Goal: Task Accomplishment & Management: Manage account settings

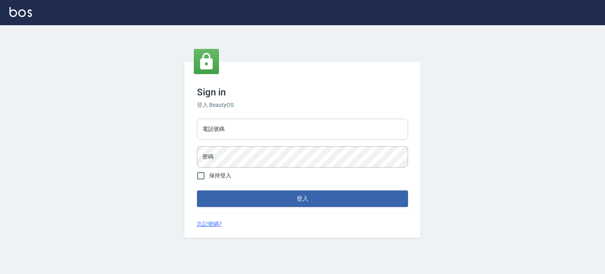
click at [329, 125] on input "電話號碼" at bounding box center [302, 129] width 211 height 21
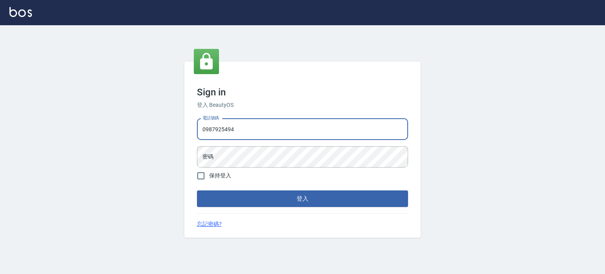
type input "0987925494"
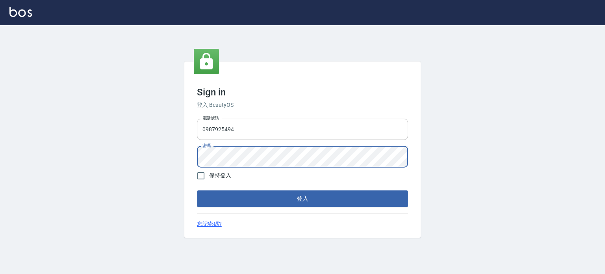
click at [197, 190] on button "登入" at bounding box center [302, 198] width 211 height 17
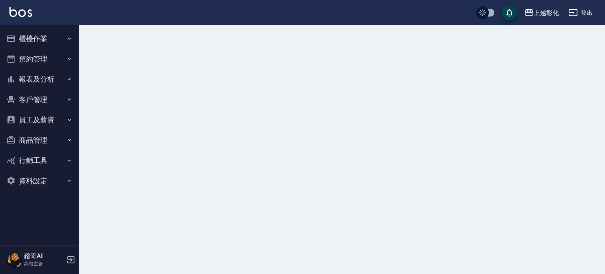
click at [63, 119] on button "員工及薪資" at bounding box center [39, 120] width 72 height 20
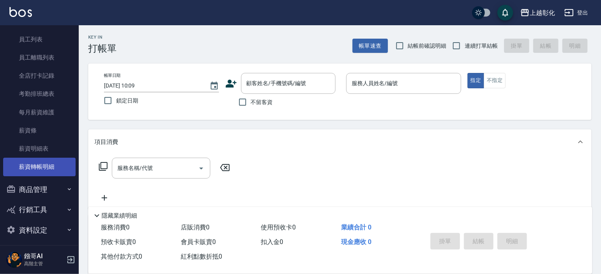
scroll to position [107, 0]
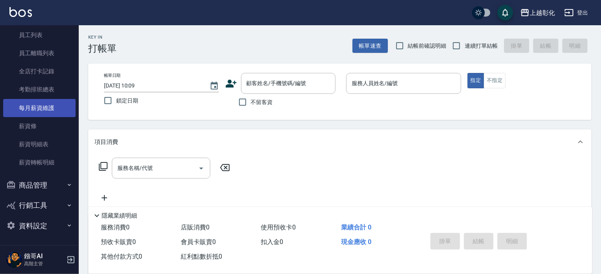
drag, startPoint x: 49, startPoint y: 111, endPoint x: 53, endPoint y: 110, distance: 4.4
click at [49, 111] on link "每月薪資維護" at bounding box center [39, 108] width 72 height 18
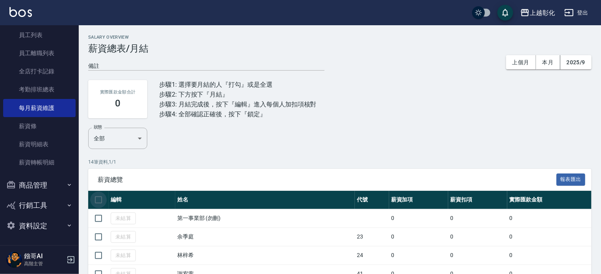
click at [100, 202] on input "checkbox" at bounding box center [98, 199] width 17 height 17
checkbox input "true"
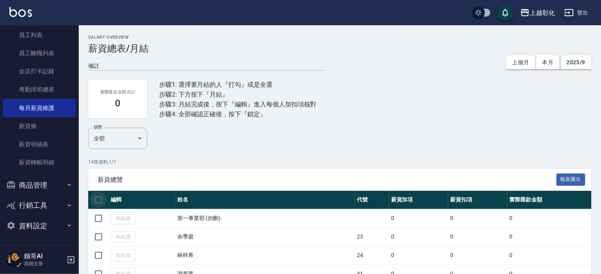
checkbox input "true"
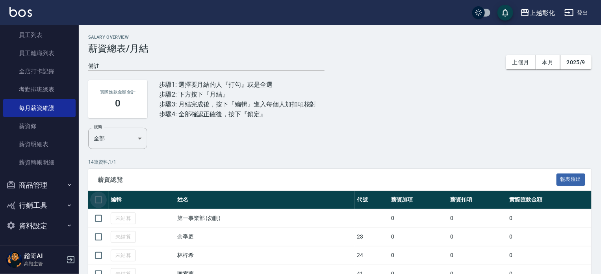
checkbox input "true"
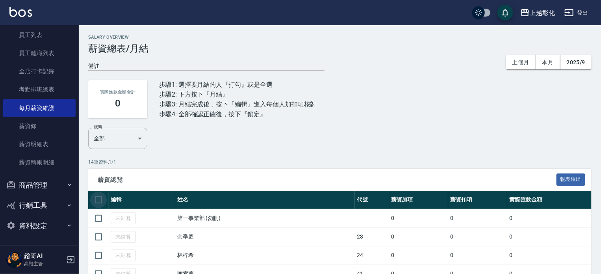
checkbox input "true"
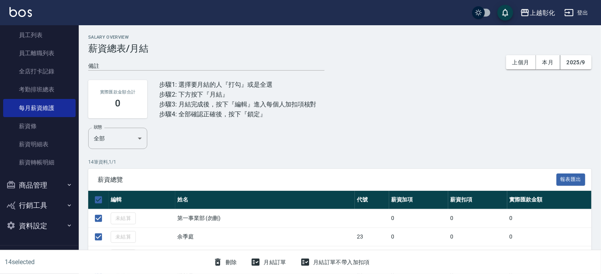
click at [268, 259] on button "月結訂單" at bounding box center [269, 262] width 42 height 15
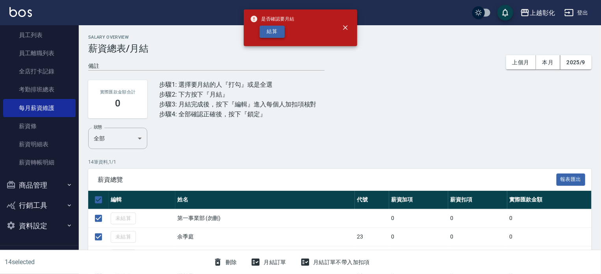
click at [261, 29] on button "結算" at bounding box center [272, 32] width 25 height 12
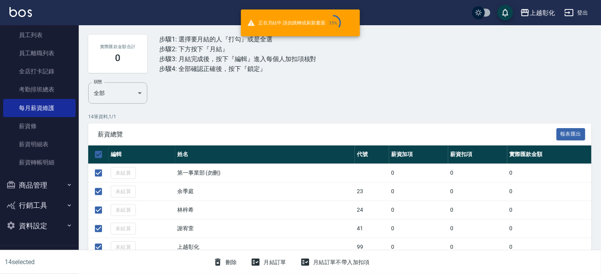
scroll to position [79, 0]
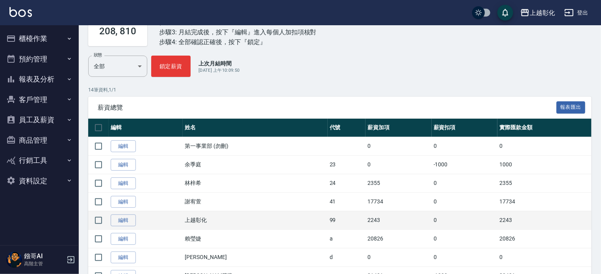
scroll to position [79, 0]
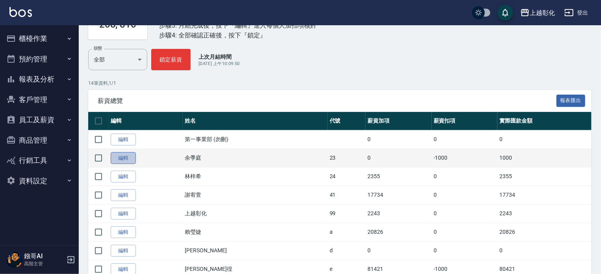
click at [128, 158] on link "編輯" at bounding box center [123, 158] width 25 height 12
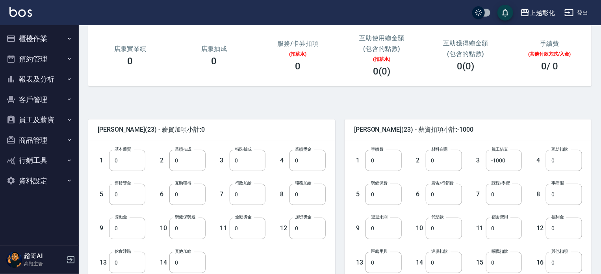
scroll to position [236, 0]
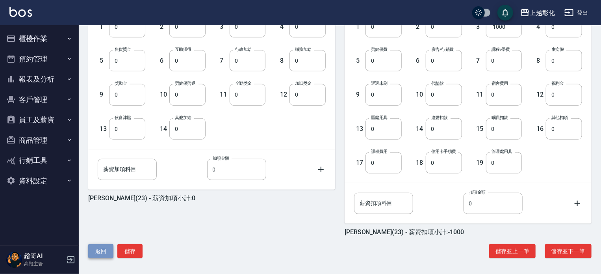
click at [106, 249] on button "返回" at bounding box center [100, 251] width 25 height 15
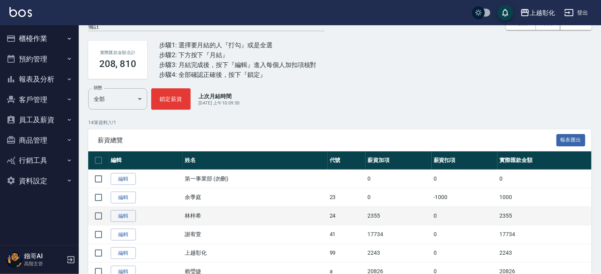
scroll to position [79, 0]
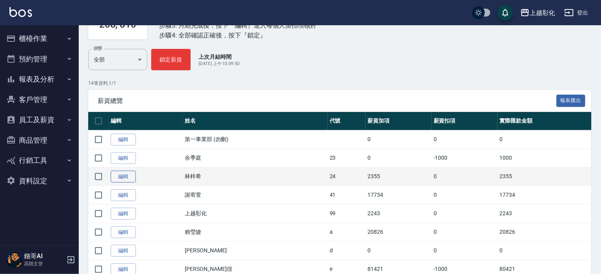
click at [124, 176] on link "編輯" at bounding box center [123, 177] width 25 height 12
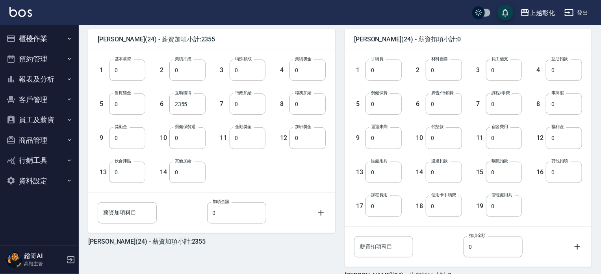
scroll to position [238, 0]
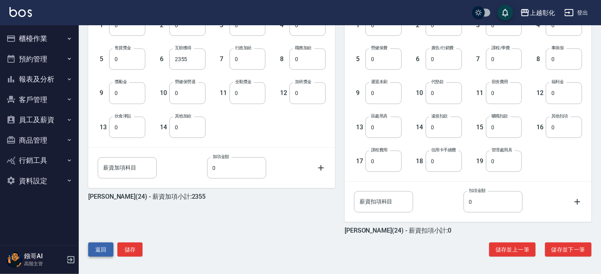
click at [95, 250] on button "返回" at bounding box center [100, 249] width 25 height 15
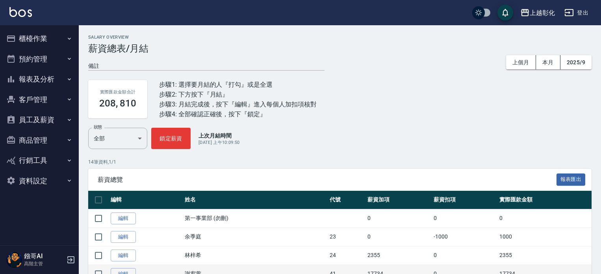
scroll to position [118, 0]
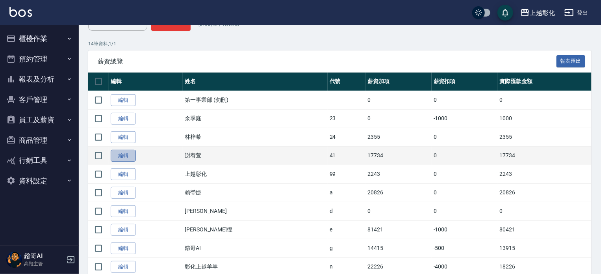
click at [131, 154] on link "編輯" at bounding box center [123, 156] width 25 height 12
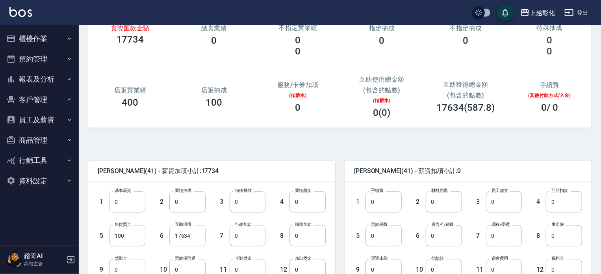
scroll to position [158, 0]
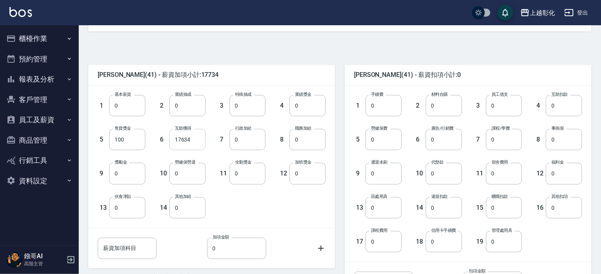
click at [182, 147] on input "17634" at bounding box center [187, 139] width 36 height 21
type input "0"
click at [120, 106] on input "0" at bounding box center [127, 105] width 36 height 21
type input "28590"
click at [125, 139] on input "100" at bounding box center [127, 139] width 36 height 21
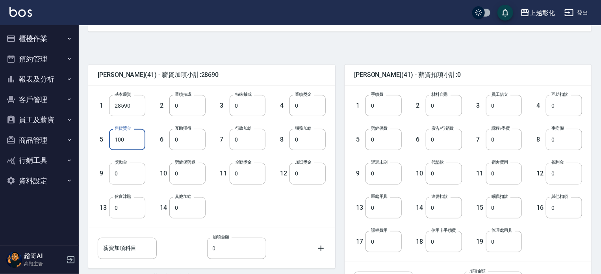
click at [575, 173] on input "0" at bounding box center [564, 173] width 36 height 21
type input "50"
click at [382, 140] on input "0" at bounding box center [384, 139] width 36 height 21
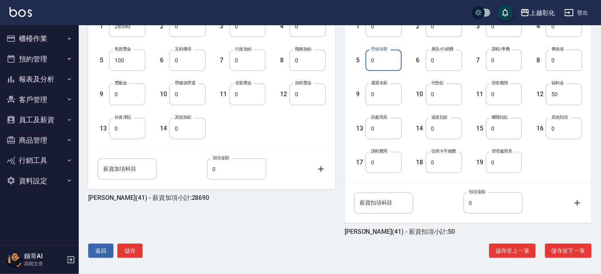
scroll to position [238, 0]
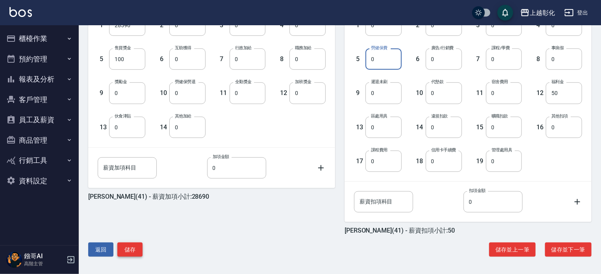
click at [139, 246] on button "儲存" at bounding box center [129, 249] width 25 height 15
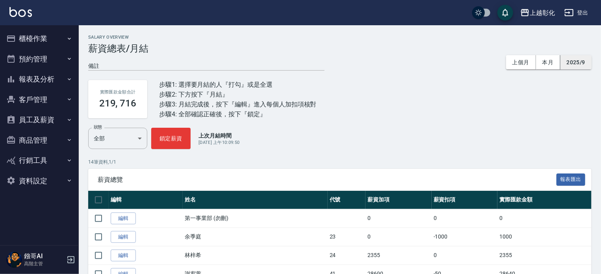
click at [586, 64] on button "2025/9" at bounding box center [576, 62] width 31 height 15
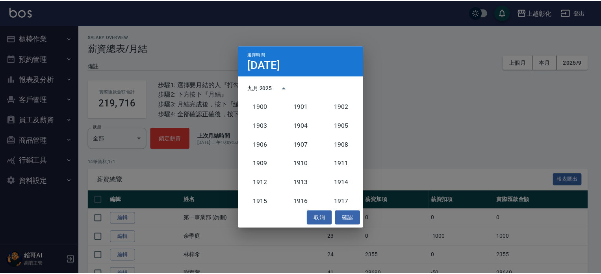
scroll to position [730, 0]
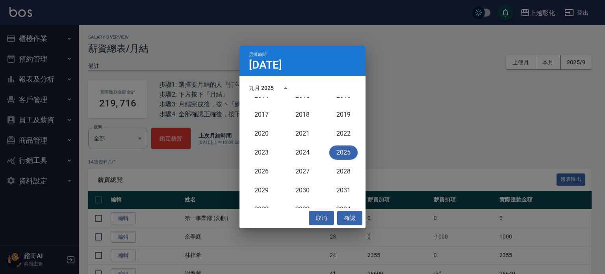
click at [338, 149] on button "2025" at bounding box center [343, 152] width 28 height 14
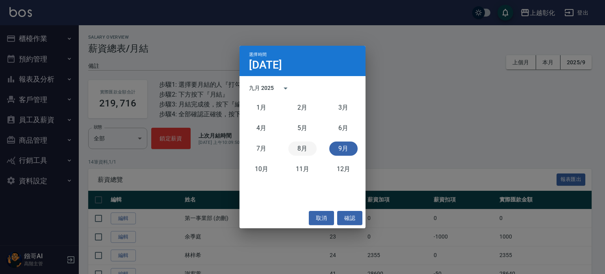
click at [301, 151] on button "8月" at bounding box center [302, 148] width 28 height 14
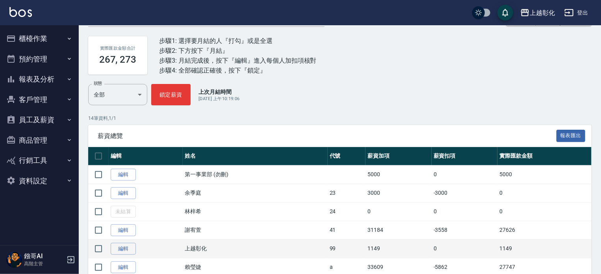
scroll to position [118, 0]
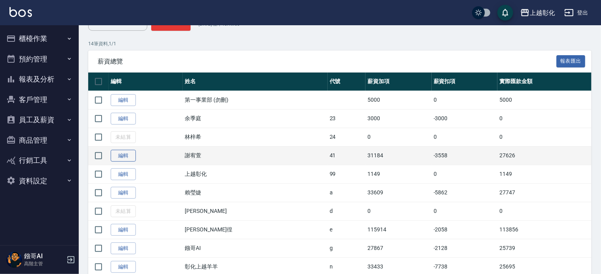
click at [133, 155] on link "編輯" at bounding box center [123, 156] width 25 height 12
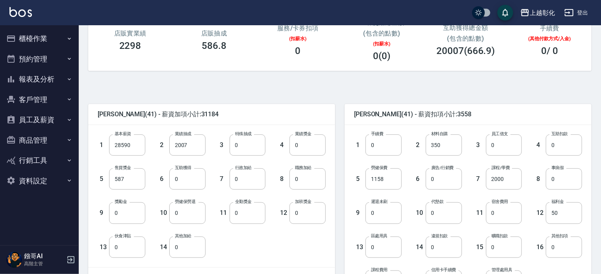
scroll to position [238, 0]
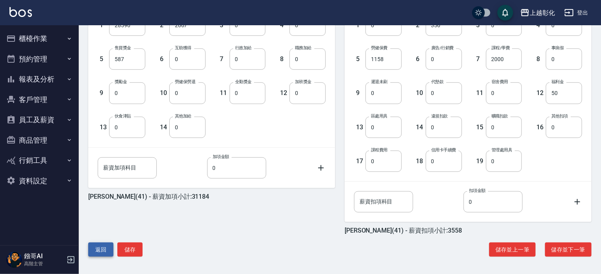
click at [106, 247] on button "返回" at bounding box center [100, 249] width 25 height 15
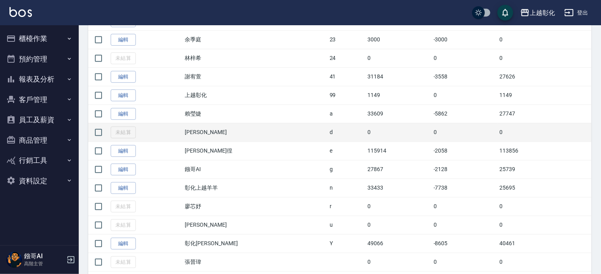
scroll to position [197, 0]
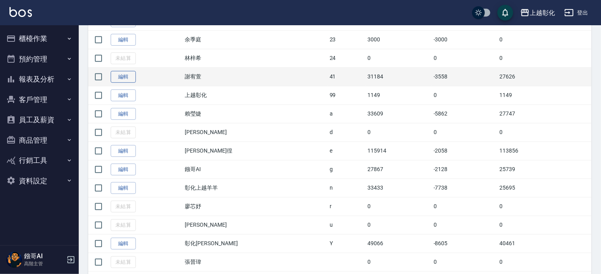
click at [118, 78] on link "編輯" at bounding box center [123, 77] width 25 height 12
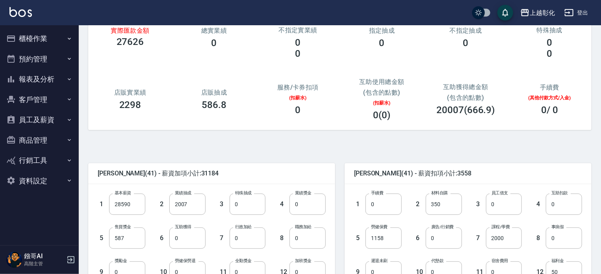
scroll to position [238, 0]
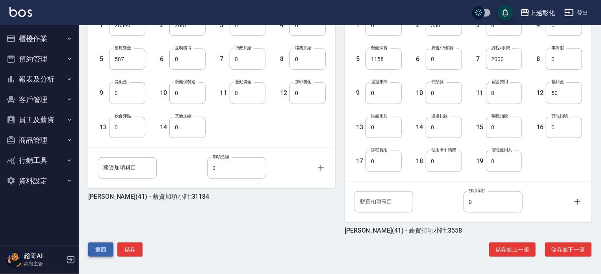
click at [101, 249] on button "返回" at bounding box center [100, 249] width 25 height 15
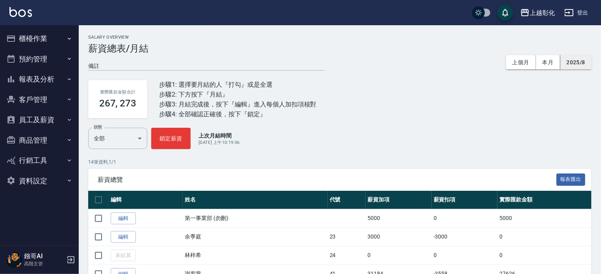
click at [584, 65] on button "2025/8" at bounding box center [576, 62] width 31 height 15
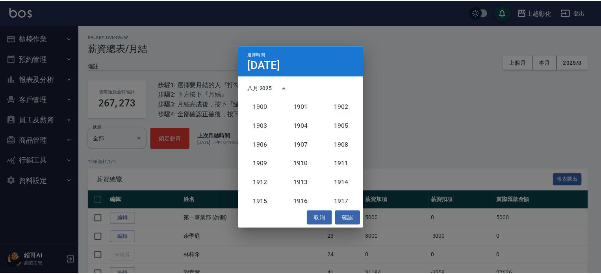
scroll to position [730, 0]
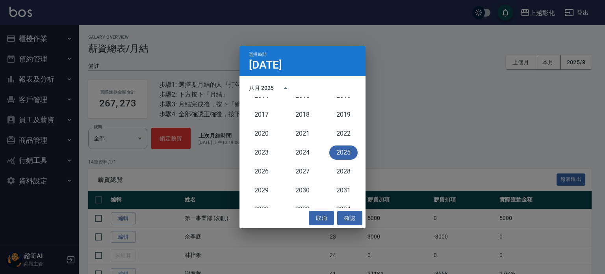
click at [336, 153] on button "2025" at bounding box center [343, 152] width 28 height 14
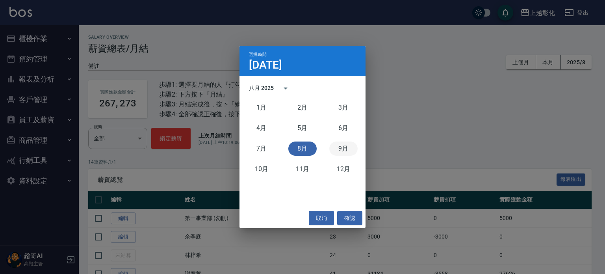
click at [340, 145] on button "9月" at bounding box center [343, 148] width 28 height 14
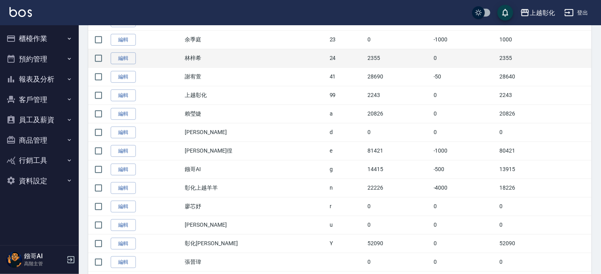
scroll to position [179, 0]
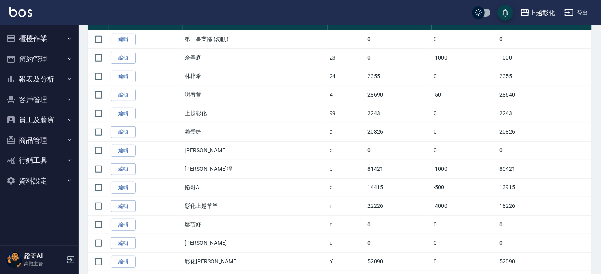
click at [127, 91] on link "編輯" at bounding box center [123, 95] width 25 height 12
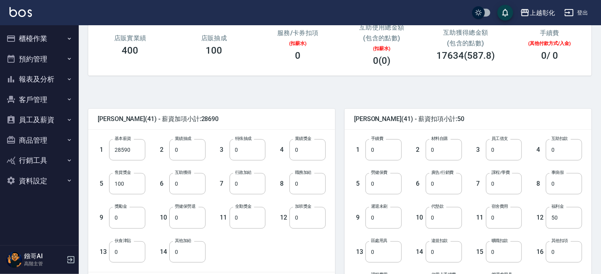
scroll to position [158, 0]
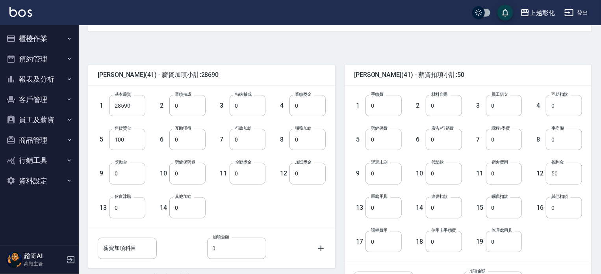
click at [381, 143] on input "0" at bounding box center [384, 139] width 36 height 21
type input "1158"
click at [509, 76] on span "謝宥萱 (41) - 薪資扣項小計:1208" at bounding box center [468, 75] width 228 height 8
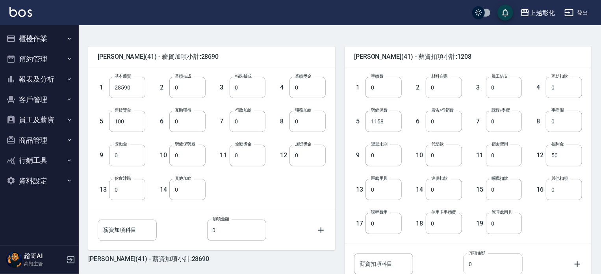
scroll to position [238, 0]
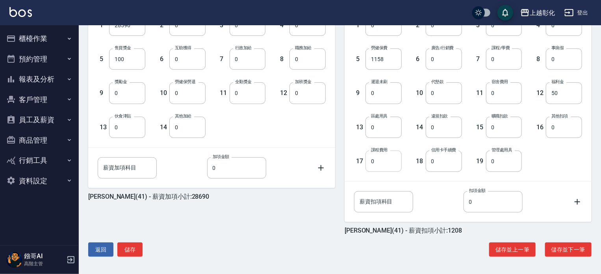
click at [394, 161] on input "0" at bounding box center [384, 161] width 36 height 21
click at [446, 167] on input "0" at bounding box center [444, 161] width 36 height 21
click at [500, 167] on input "0" at bounding box center [504, 161] width 36 height 21
click at [563, 129] on input "0" at bounding box center [564, 127] width 36 height 21
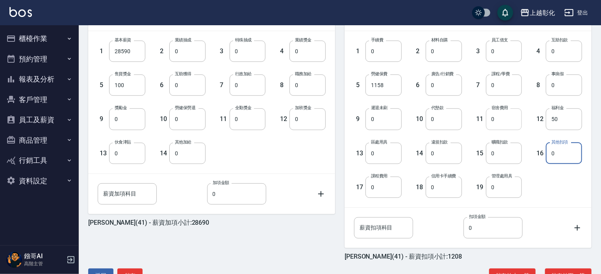
scroll to position [199, 0]
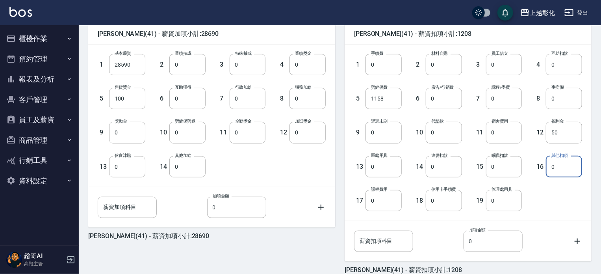
drag, startPoint x: 435, startPoint y: 135, endPoint x: 471, endPoint y: 204, distance: 77.4
click at [435, 135] on input "0" at bounding box center [444, 132] width 36 height 21
type input "244"
click at [535, 206] on div "1 手續費 0 手續費 2 材料自購 0 材料自購 3 員工借支 0 員工借支 4 互助扣款 0 互助扣款 5 勞健保費 1158 勞健保費 6 廣告/行銷費…" at bounding box center [462, 126] width 241 height 170
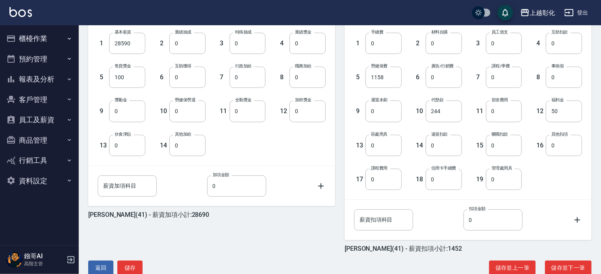
scroll to position [238, 0]
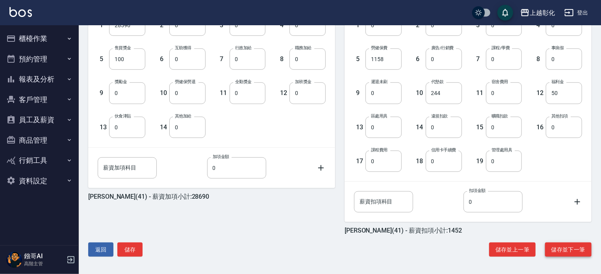
click at [574, 253] on button "儲存並下一筆" at bounding box center [568, 249] width 46 height 15
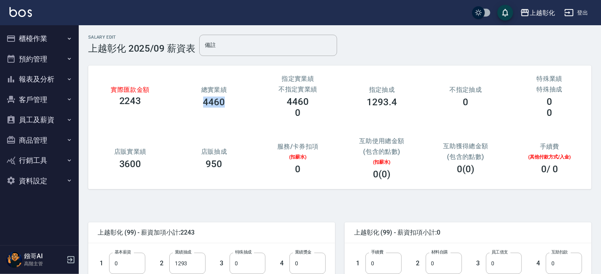
drag, startPoint x: 204, startPoint y: 99, endPoint x: 236, endPoint y: 102, distance: 31.2
click at [236, 102] on div "4460" at bounding box center [214, 102] width 65 height 11
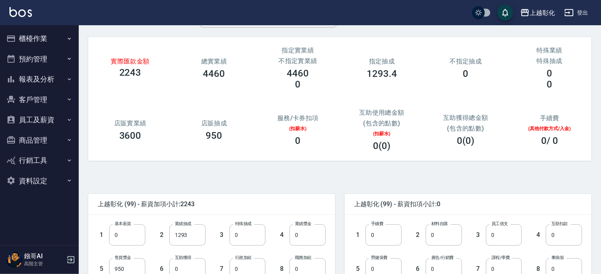
scroll to position [158, 0]
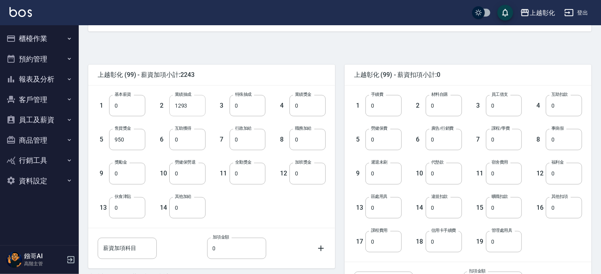
click at [194, 110] on input "1293" at bounding box center [187, 105] width 36 height 21
type input "0"
click at [247, 73] on span "上越彰化 (99) - 薪資加項小計:950" at bounding box center [212, 75] width 228 height 8
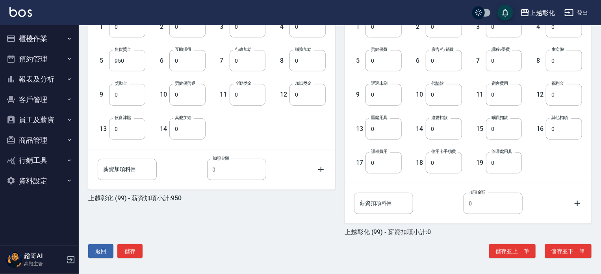
scroll to position [238, 0]
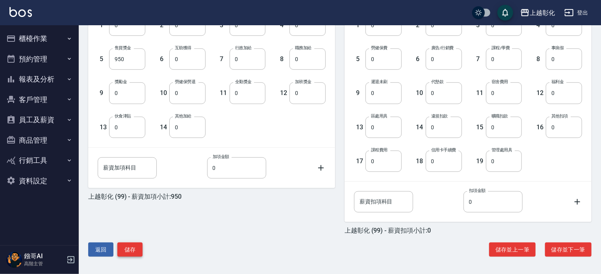
click at [136, 248] on button "儲存" at bounding box center [129, 249] width 25 height 15
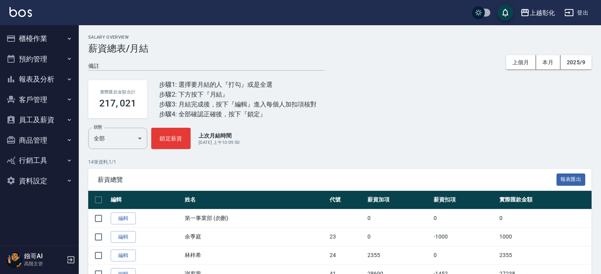
scroll to position [158, 0]
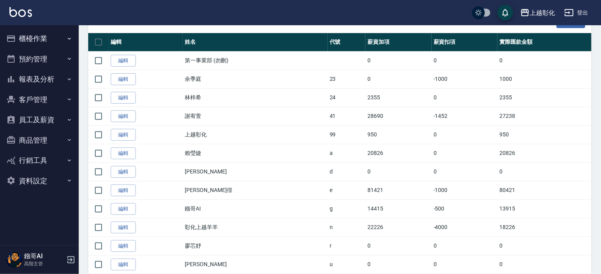
click at [120, 154] on link "編輯" at bounding box center [123, 153] width 25 height 12
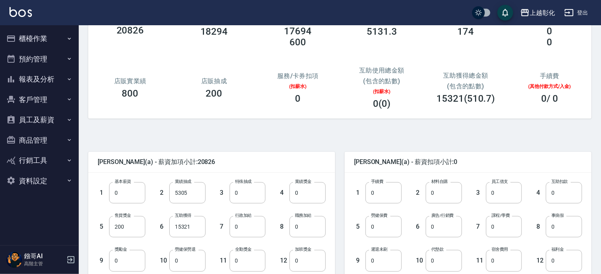
scroll to position [79, 0]
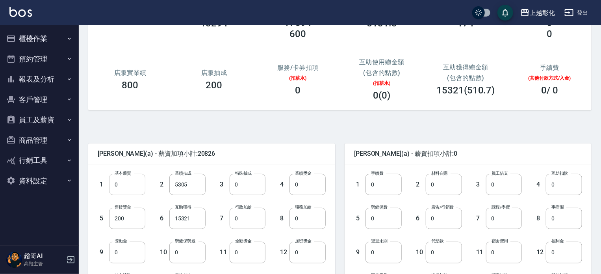
click at [137, 186] on input "0" at bounding box center [127, 184] width 36 height 21
type input "28590"
click at [230, 154] on span "賴瑩婕 (a) - 薪資加項小計:49416" at bounding box center [212, 154] width 228 height 8
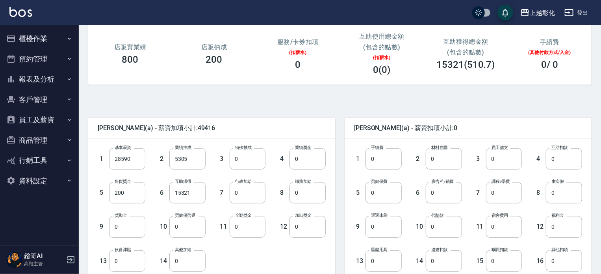
scroll to position [118, 0]
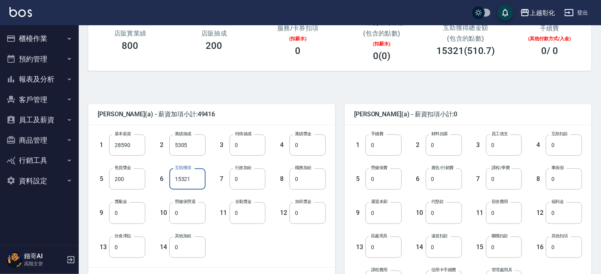
click at [188, 178] on input "15321" at bounding box center [187, 178] width 36 height 21
type input "0"
click at [384, 182] on input "0" at bounding box center [384, 178] width 36 height 21
type input "1158"
click at [566, 212] on input "0" at bounding box center [564, 212] width 36 height 21
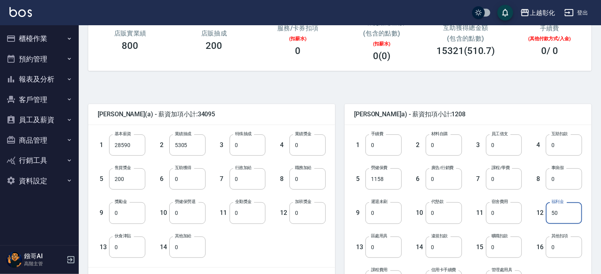
type input "50"
click at [480, 114] on span "賴瑩婕 (a) - 薪資扣項小計:1208" at bounding box center [468, 114] width 228 height 8
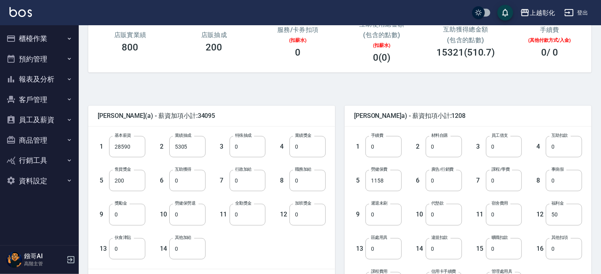
scroll to position [236, 0]
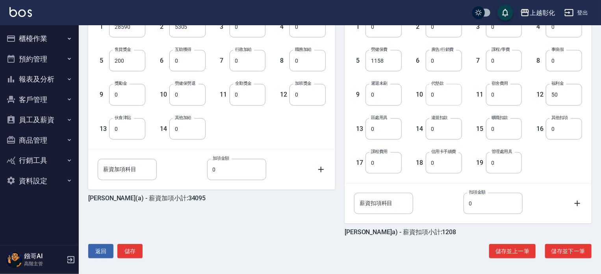
click at [443, 99] on input "0" at bounding box center [444, 94] width 36 height 21
type input "1786"
click at [136, 253] on button "儲存" at bounding box center [129, 251] width 25 height 15
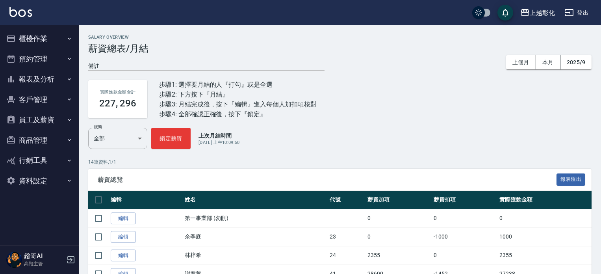
scroll to position [197, 0]
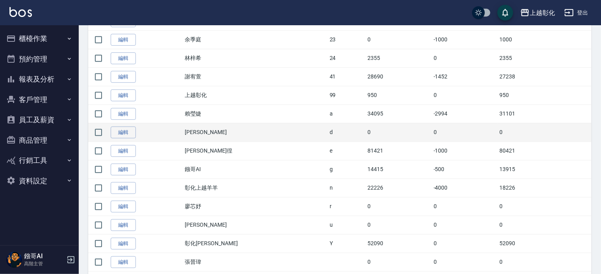
drag, startPoint x: 101, startPoint y: 134, endPoint x: 141, endPoint y: 140, distance: 41.1
click at [101, 134] on input "checkbox" at bounding box center [98, 132] width 17 height 17
checkbox input "true"
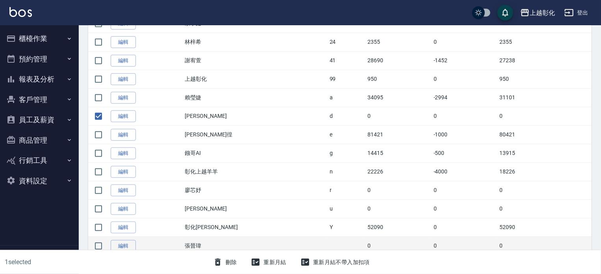
scroll to position [218, 0]
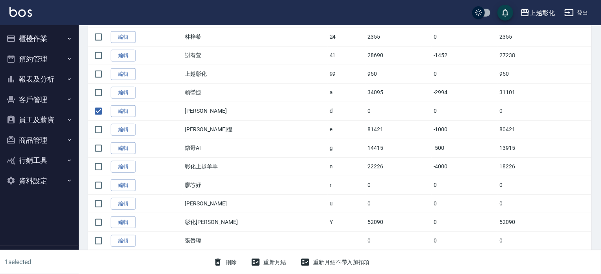
click at [230, 259] on button "刪除" at bounding box center [225, 262] width 30 height 15
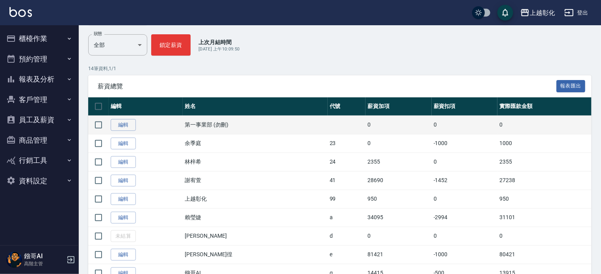
scroll to position [158, 0]
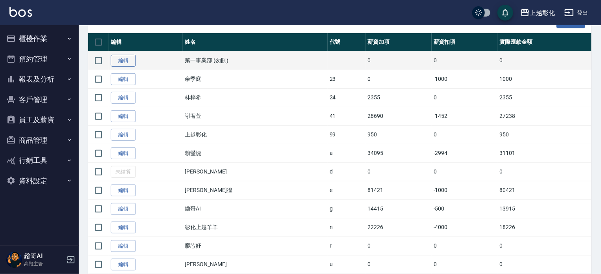
click at [128, 60] on link "編輯" at bounding box center [123, 61] width 25 height 12
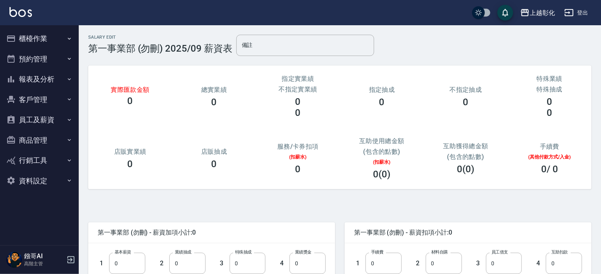
scroll to position [79, 0]
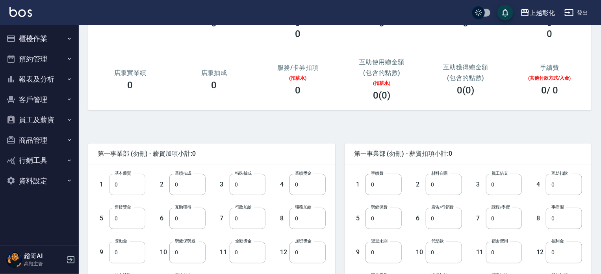
click at [134, 186] on input "0" at bounding box center [127, 184] width 36 height 21
type input "5000"
click at [234, 125] on div "第一事業部 (勿刪) - 薪資加項小計:5000 1 基本薪資 5000 基本薪資 2 業績抽成 0 業績抽成 3 特殊抽成 0 特殊抽成 4 業績獎金 0 …" at bounding box center [337, 272] width 510 height 304
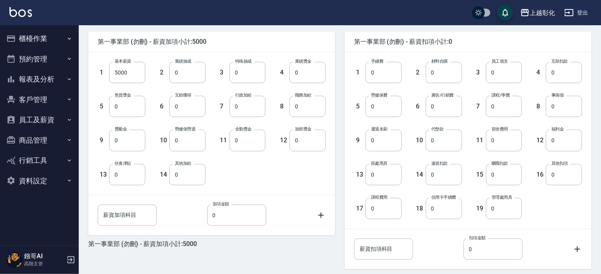
scroll to position [238, 0]
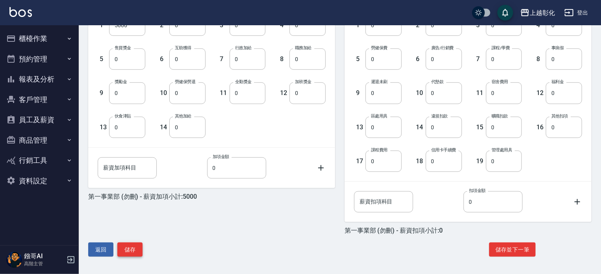
click at [138, 245] on button "儲存" at bounding box center [129, 249] width 25 height 15
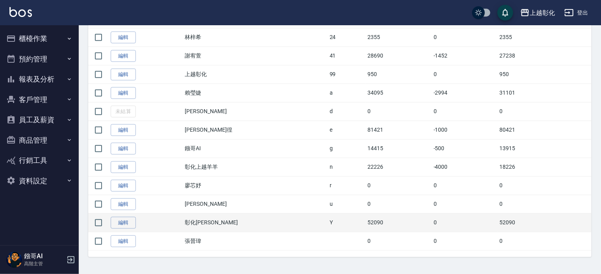
scroll to position [218, 0]
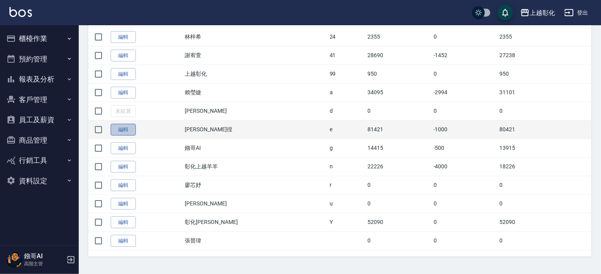
click at [125, 132] on link "編輯" at bounding box center [123, 130] width 25 height 12
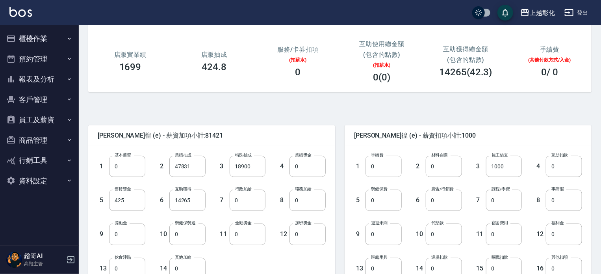
scroll to position [79, 0]
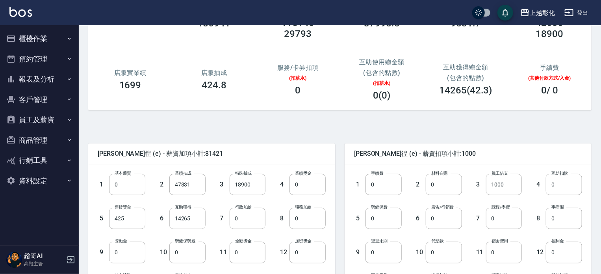
click at [194, 219] on input "14265" at bounding box center [187, 218] width 36 height 21
type input "14688"
click at [286, 148] on div "詹凱徨 (e) - 薪資加項小計:81844" at bounding box center [211, 153] width 247 height 20
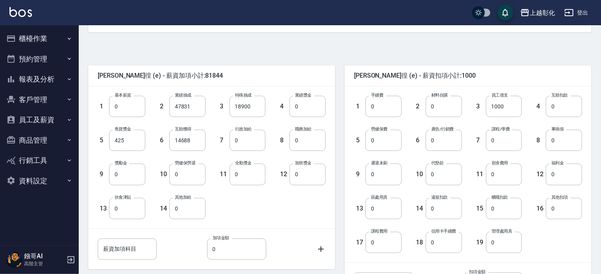
scroll to position [158, 0]
click at [394, 139] on input "0" at bounding box center [384, 139] width 36 height 21
type input "0"
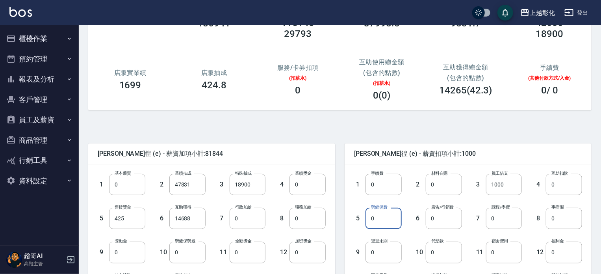
scroll to position [39, 0]
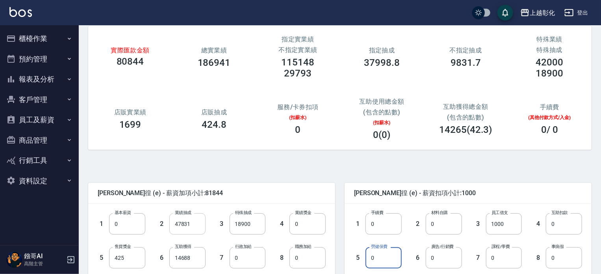
click at [194, 228] on input "47831" at bounding box center [187, 223] width 36 height 21
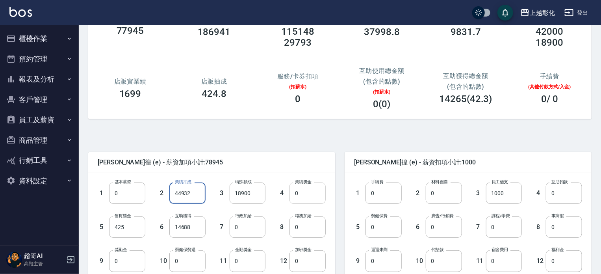
scroll to position [118, 0]
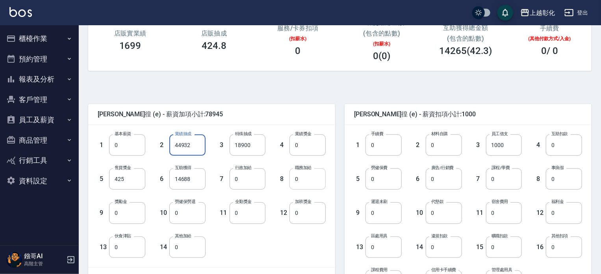
type input "44932"
click at [301, 184] on input "0" at bounding box center [308, 178] width 36 height 21
type input "10000"
click at [397, 91] on div "詹凱徨 (e) - 薪資加項小計:88945 1 基本薪資 0 基本薪資 2 業績抽成 44932 業績抽成 3 特殊抽成 18900 特殊抽成 4 業績獎金…" at bounding box center [337, 232] width 510 height 304
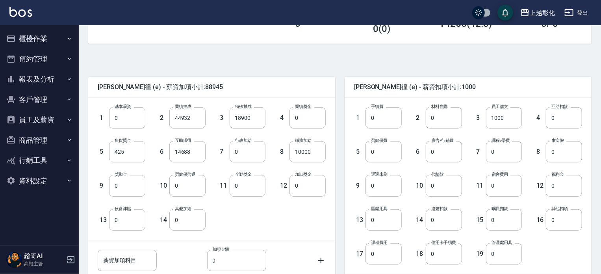
scroll to position [158, 0]
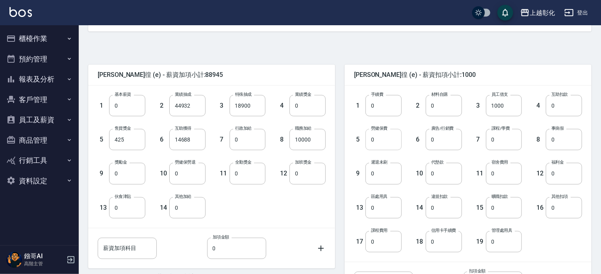
click at [392, 138] on input "0" at bounding box center [384, 139] width 36 height 21
click at [552, 171] on input "0" at bounding box center [564, 173] width 36 height 21
type input "50"
click at [486, 59] on div "詹凱徨 (e) - 薪資扣項小計:1050 1 手續費 0 手續費 2 材料自購 0 材料自購 3 員工借支 1000 員工借支 4 互助扣款 0 互助扣款 …" at bounding box center [463, 185] width 257 height 260
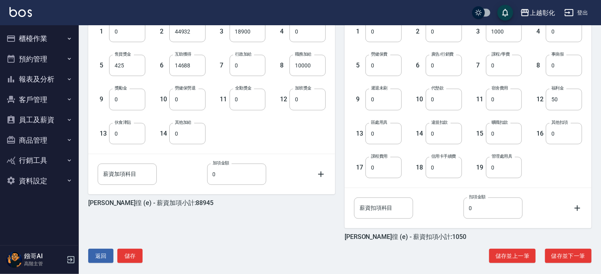
scroll to position [238, 0]
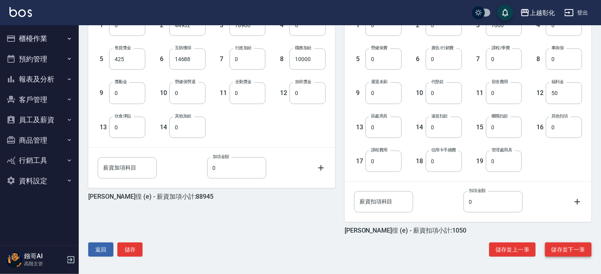
click at [563, 252] on button "儲存並下一筆" at bounding box center [568, 249] width 46 height 15
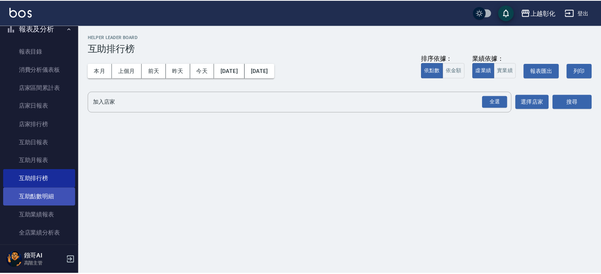
scroll to position [79, 0]
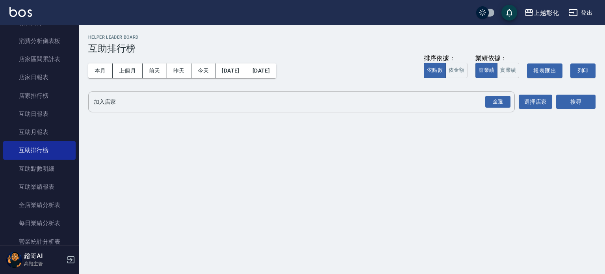
drag, startPoint x: 44, startPoint y: 82, endPoint x: 95, endPoint y: 74, distance: 51.0
click at [44, 82] on link "店家日報表" at bounding box center [39, 77] width 72 height 18
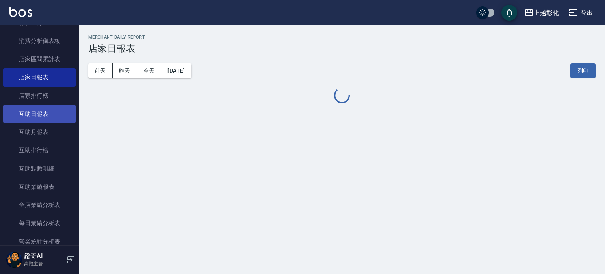
click at [39, 117] on link "互助日報表" at bounding box center [39, 114] width 72 height 18
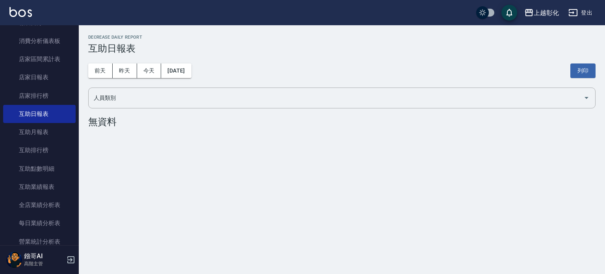
click at [186, 71] on button "2025/10/07" at bounding box center [176, 70] width 30 height 15
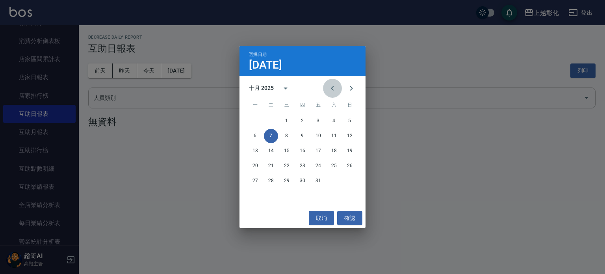
click at [336, 86] on icon "Previous month" at bounding box center [332, 88] width 9 height 9
click at [270, 181] on button "30" at bounding box center [271, 181] width 14 height 14
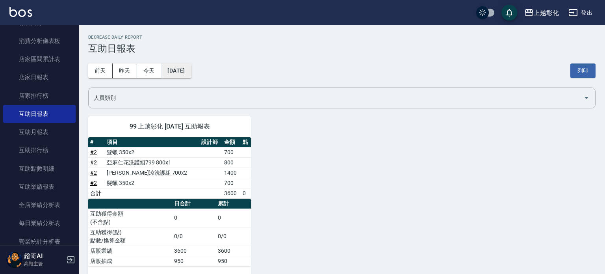
click at [189, 77] on button "2025/09/30" at bounding box center [176, 70] width 30 height 15
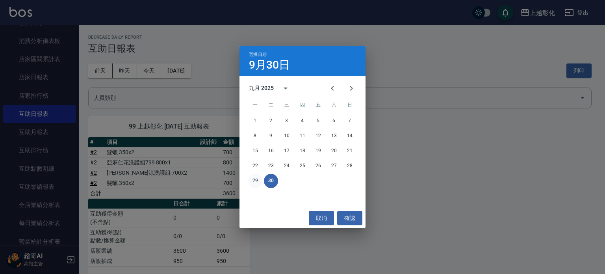
click at [256, 181] on button "29" at bounding box center [255, 181] width 14 height 14
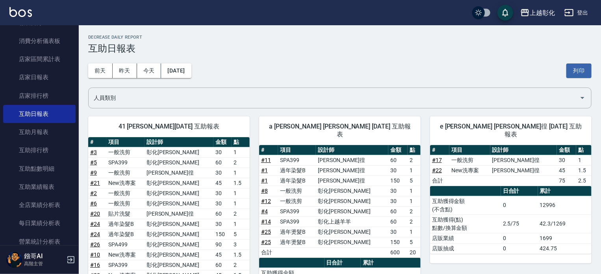
scroll to position [197, 0]
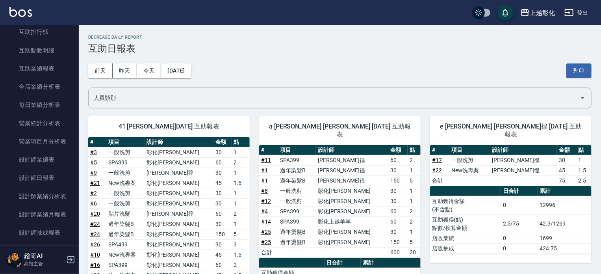
drag, startPoint x: 43, startPoint y: 178, endPoint x: 151, endPoint y: 91, distance: 139.1
click at [43, 178] on link "設計師日報表" at bounding box center [39, 178] width 72 height 18
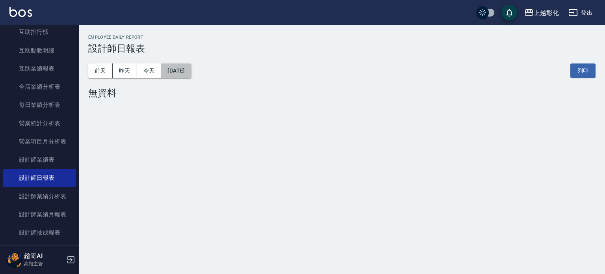
click at [183, 69] on button "2025/10/07" at bounding box center [176, 70] width 30 height 15
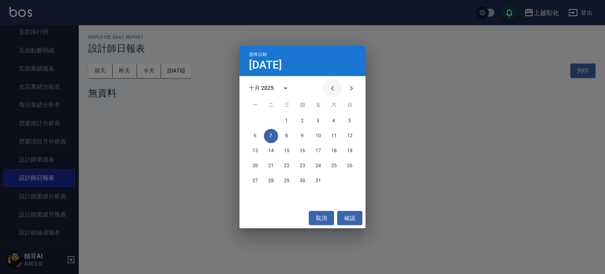
click at [331, 89] on icon "Previous month" at bounding box center [332, 88] width 9 height 9
click at [258, 180] on button "29" at bounding box center [255, 181] width 14 height 14
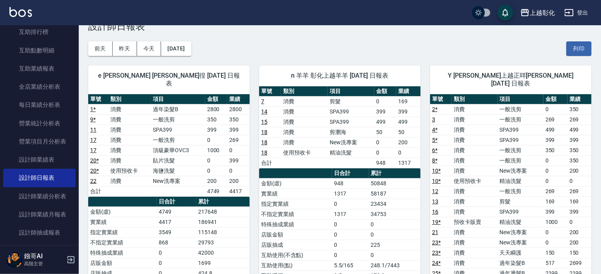
scroll to position [39, 0]
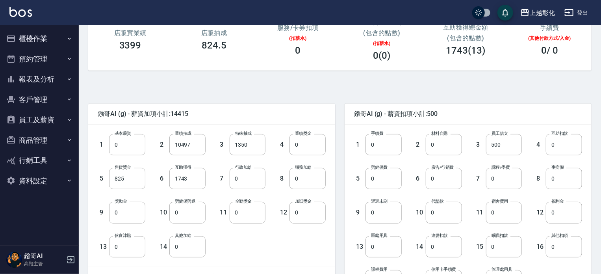
scroll to position [39, 0]
